Goal: Information Seeking & Learning: Find specific fact

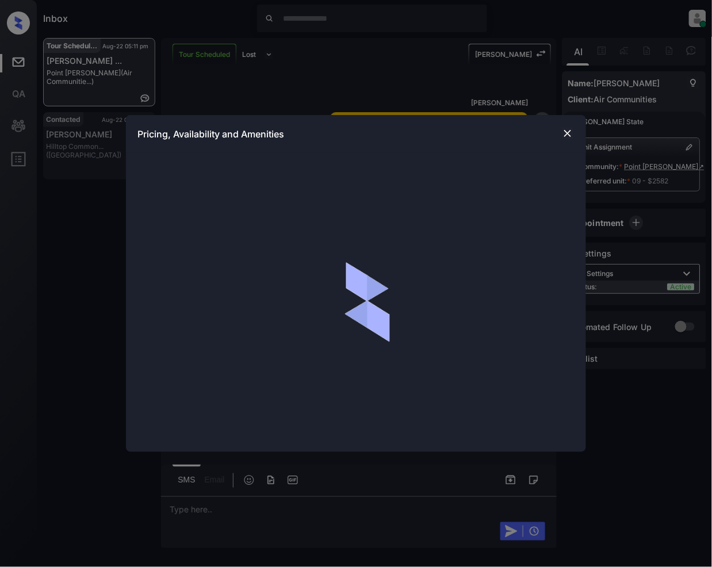
scroll to position [1454, 0]
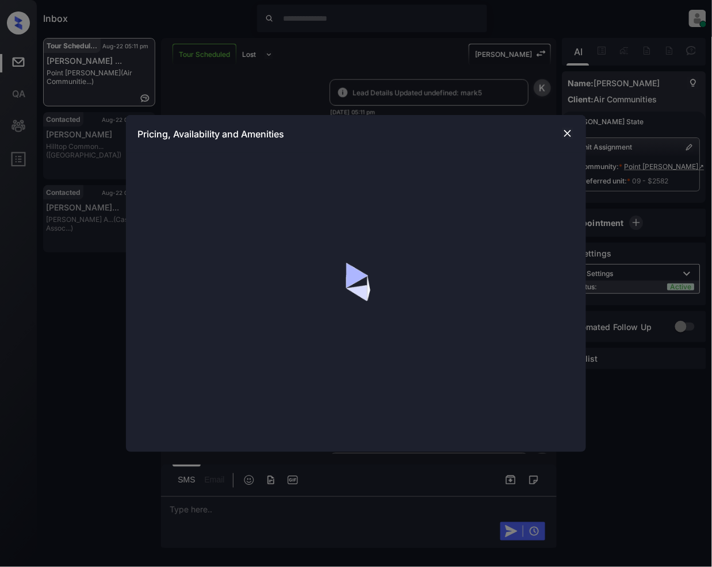
click at [566, 131] on img at bounding box center [568, 134] width 12 height 12
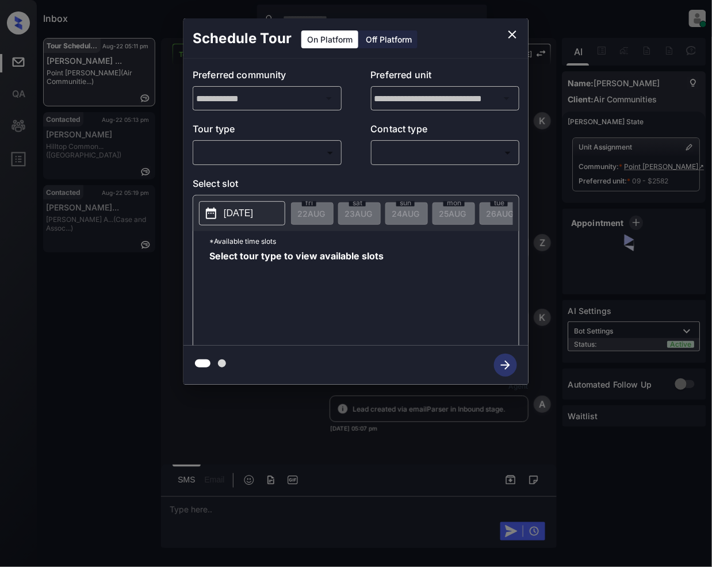
scroll to position [1272, 0]
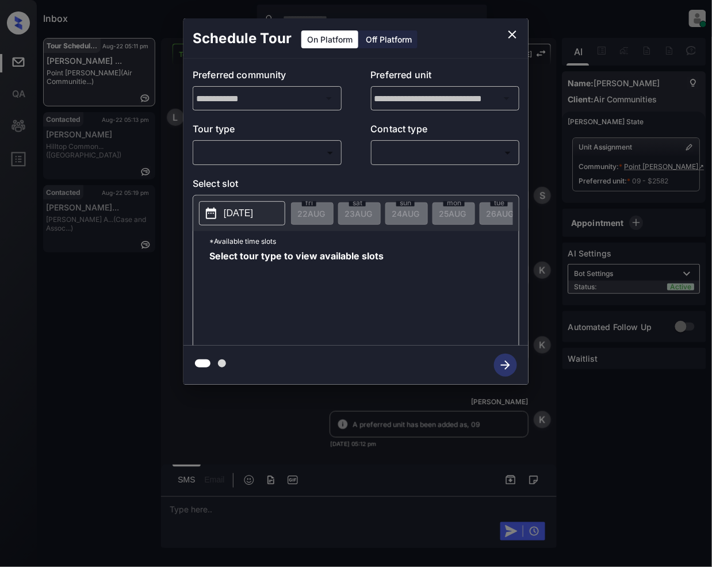
click at [281, 150] on body "Inbox [PERSON_NAME] Online Set yourself offline Set yourself on break Profile S…" at bounding box center [356, 283] width 712 height 567
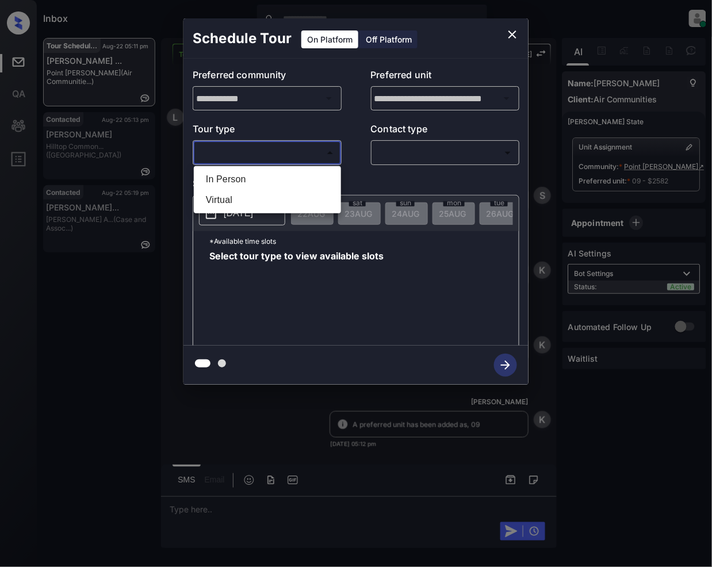
click at [262, 171] on li "In Person" at bounding box center [267, 179] width 141 height 21
type input "********"
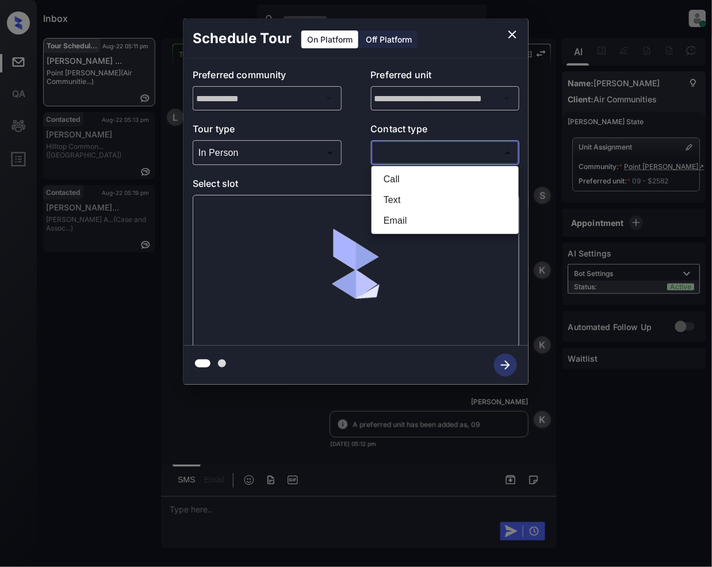
click at [408, 153] on body "Inbox [PERSON_NAME] Online Set yourself offline Set yourself on break Profile S…" at bounding box center [356, 283] width 712 height 567
click at [408, 205] on li "Text" at bounding box center [444, 200] width 141 height 21
type input "****"
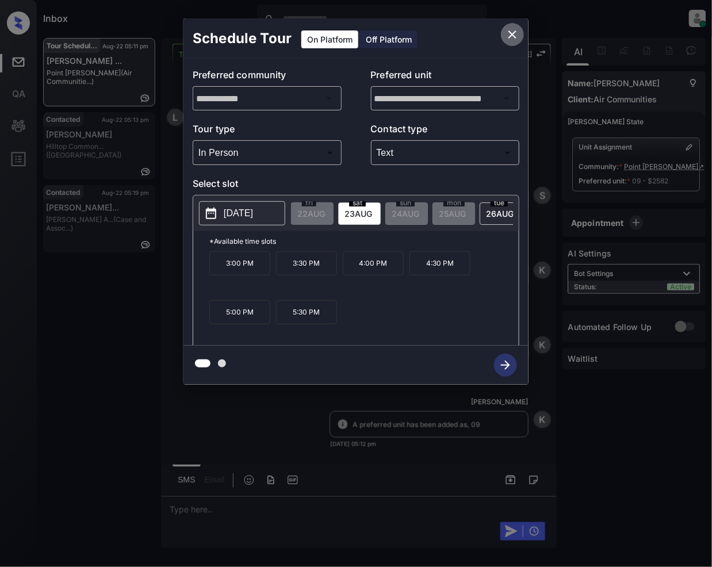
click at [516, 36] on icon "close" at bounding box center [512, 35] width 14 height 14
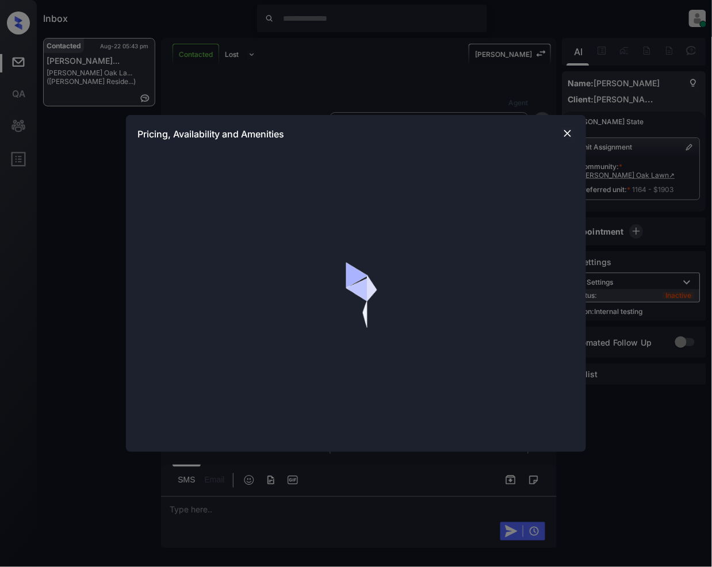
scroll to position [2126, 0]
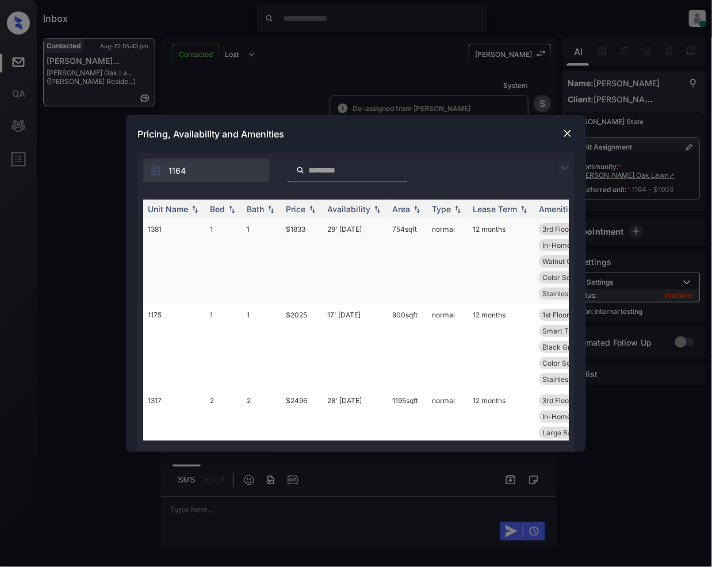
drag, startPoint x: 567, startPoint y: 171, endPoint x: 290, endPoint y: 231, distance: 283.1
click at [567, 170] on img at bounding box center [565, 168] width 14 height 14
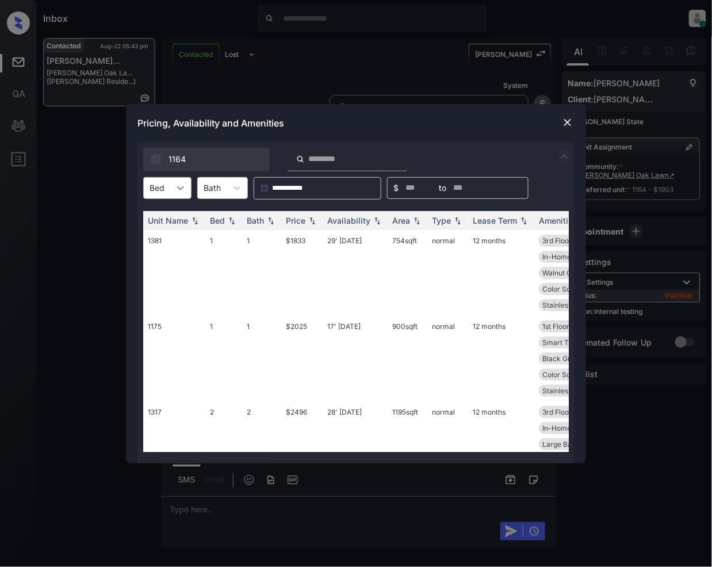
click at [173, 187] on div at bounding box center [180, 188] width 21 height 21
click at [158, 237] on div "1" at bounding box center [167, 237] width 48 height 21
click at [314, 217] on img at bounding box center [312, 220] width 12 height 8
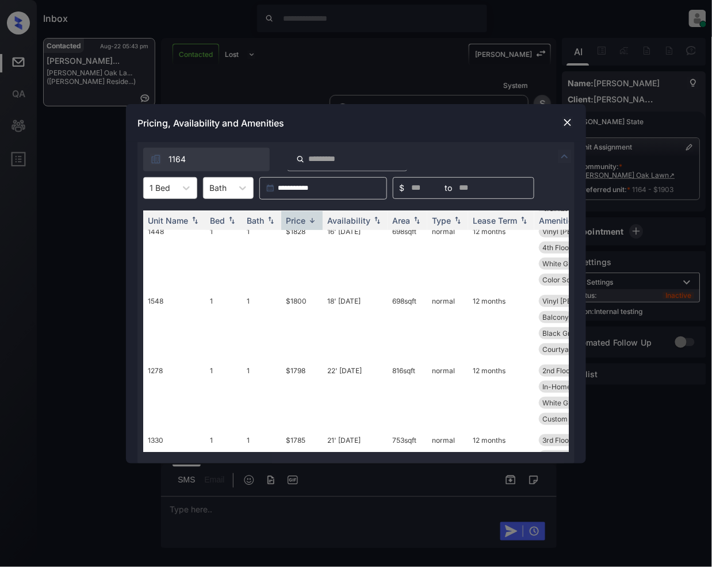
scroll to position [1229, 0]
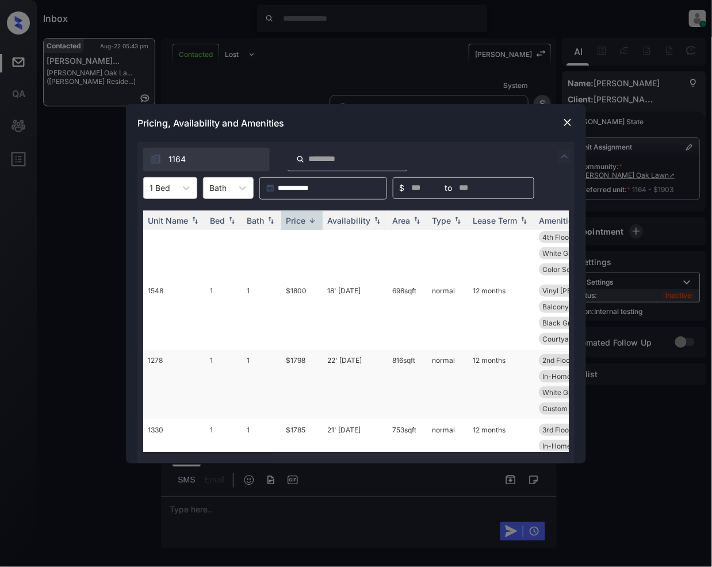
click at [297, 350] on td "$1798" at bounding box center [301, 385] width 41 height 70
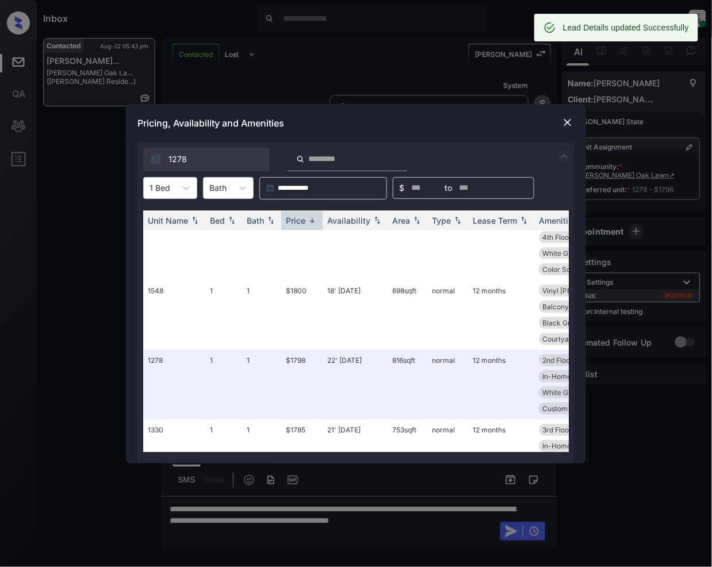
click at [562, 128] on div at bounding box center [568, 123] width 14 height 14
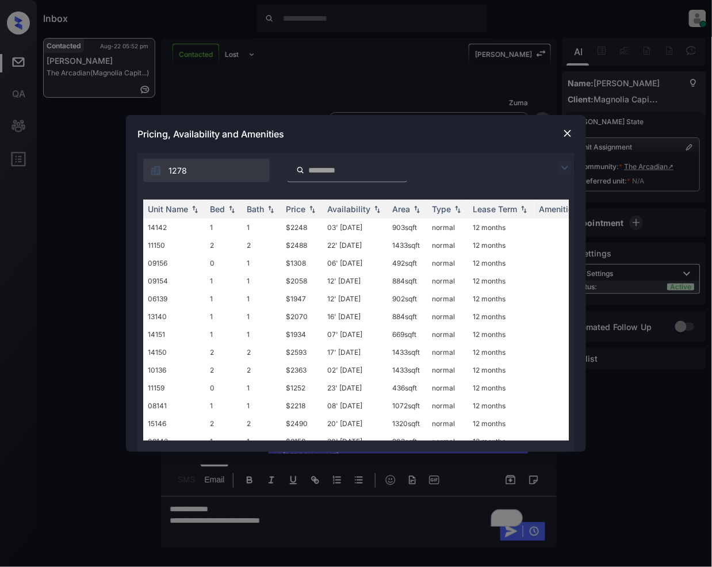
scroll to position [550, 0]
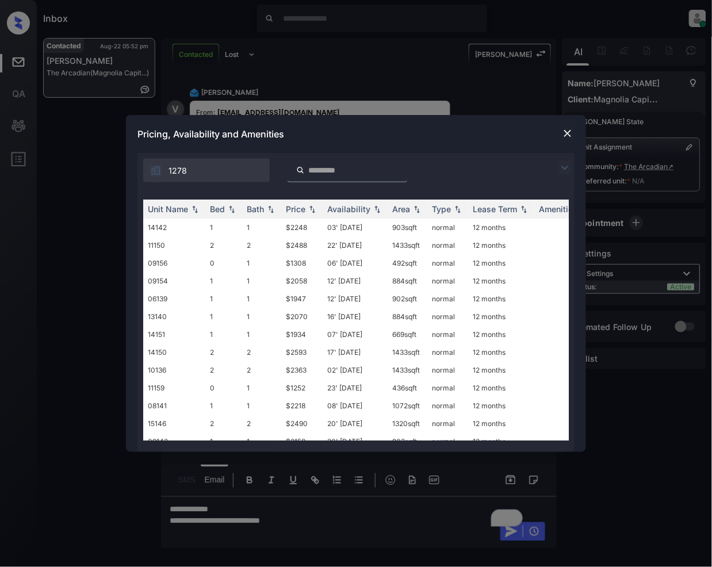
click at [568, 168] on img at bounding box center [565, 168] width 14 height 14
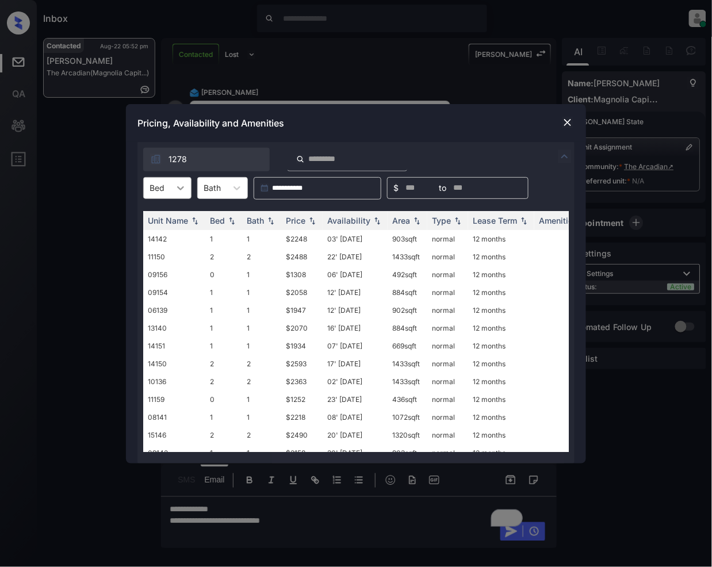
click at [180, 193] on icon at bounding box center [181, 188] width 12 height 12
click at [155, 235] on div "1" at bounding box center [167, 237] width 48 height 21
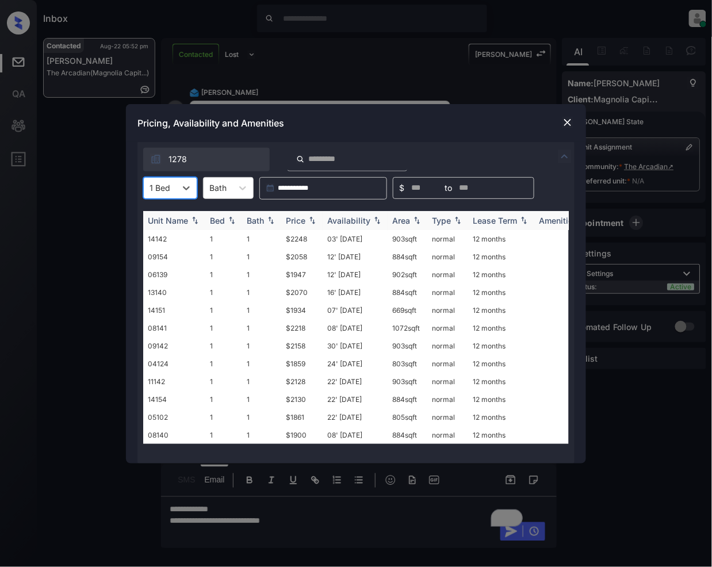
click at [308, 220] on img at bounding box center [312, 220] width 12 height 8
click at [184, 187] on icon at bounding box center [186, 188] width 7 height 4
click at [170, 219] on div "0" at bounding box center [170, 216] width 54 height 21
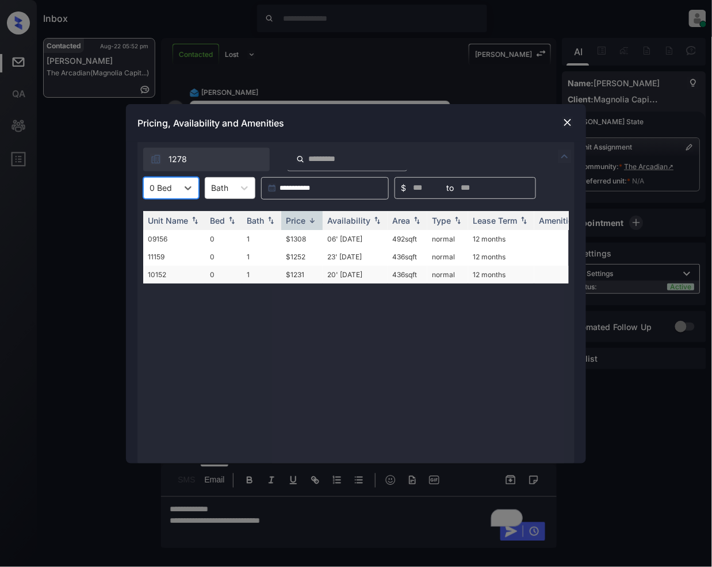
scroll to position [0, 0]
click at [304, 277] on td "$1231" at bounding box center [301, 275] width 41 height 18
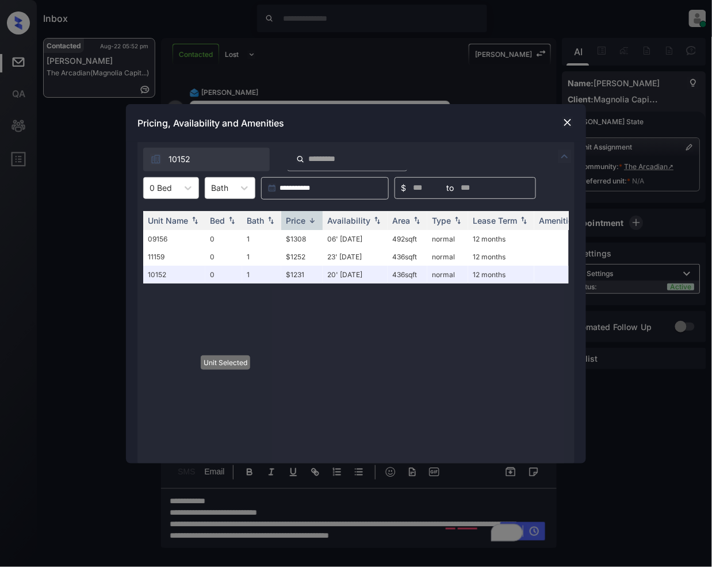
click at [576, 127] on div "Pricing, Availability and Amenities" at bounding box center [356, 123] width 460 height 38
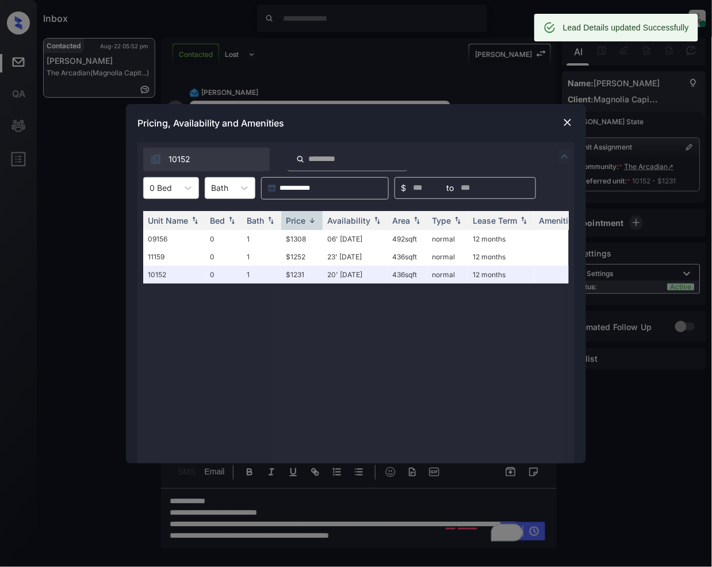
click at [355, 527] on div "**********" at bounding box center [356, 283] width 712 height 567
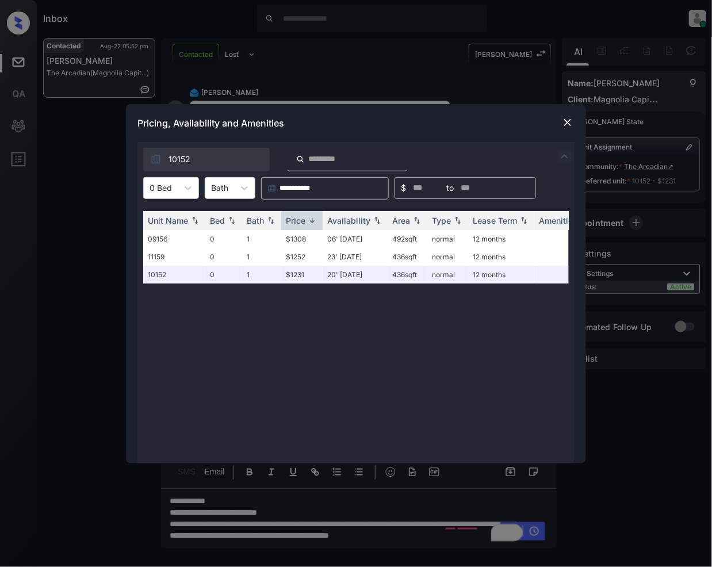
click at [355, 527] on div "**********" at bounding box center [356, 283] width 712 height 567
click at [354, 527] on div "**********" at bounding box center [356, 283] width 712 height 567
click at [566, 125] on img at bounding box center [568, 123] width 12 height 12
